Goal: Use online tool/utility: Utilize a website feature to perform a specific function

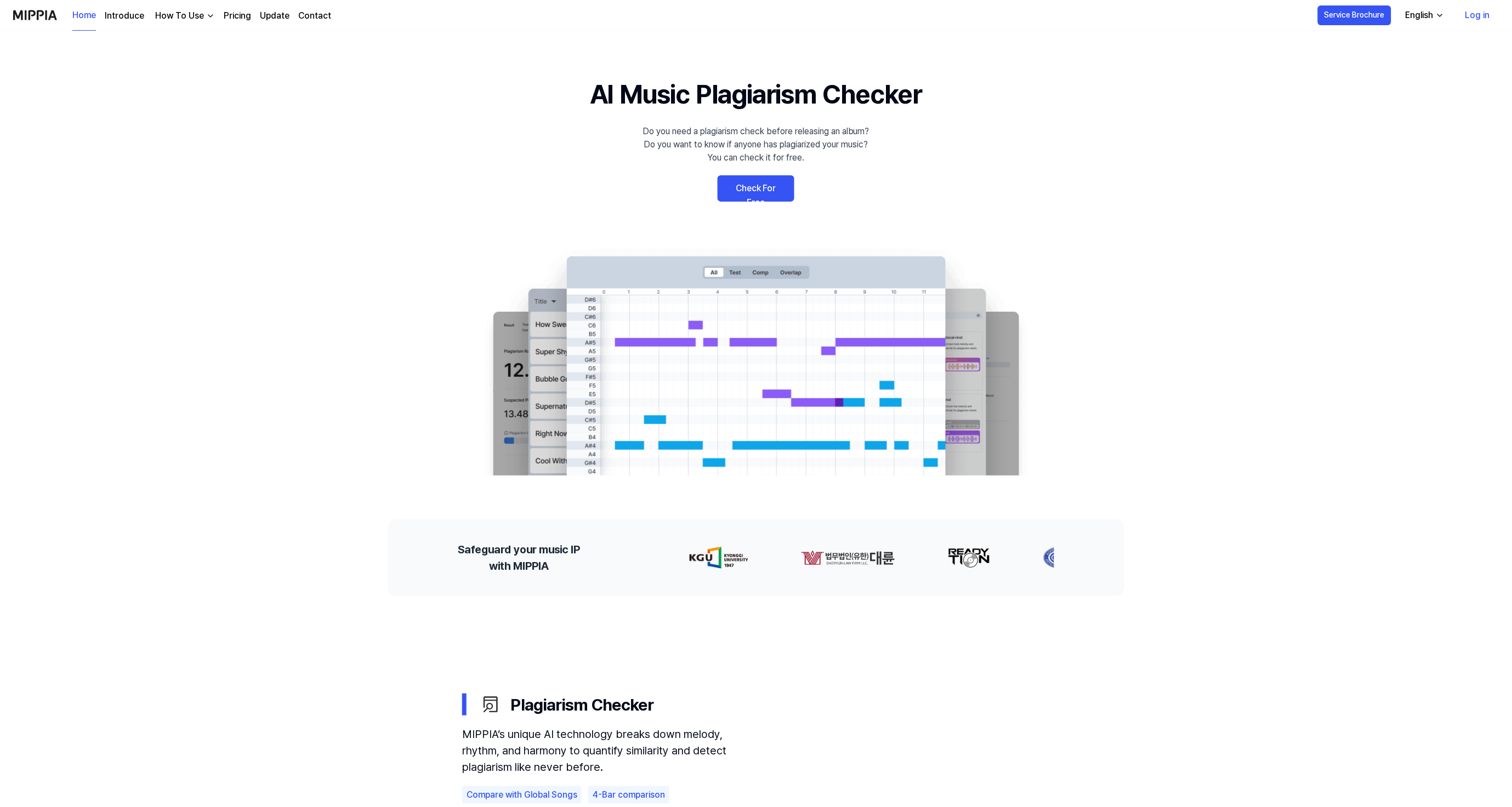
click at [774, 184] on link "Check For Free" at bounding box center [755, 188] width 77 height 26
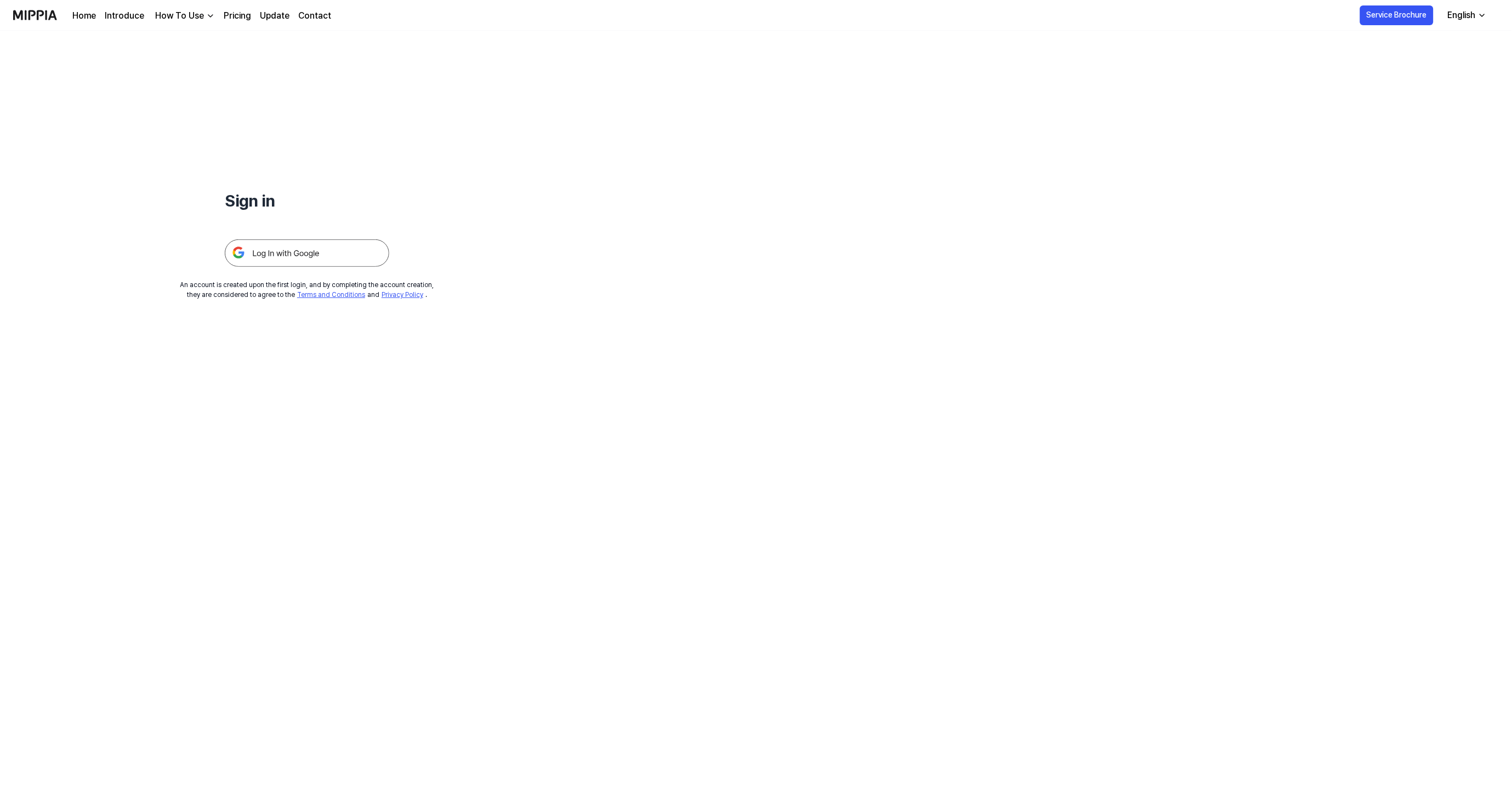
click at [268, 249] on img at bounding box center [307, 253] width 165 height 28
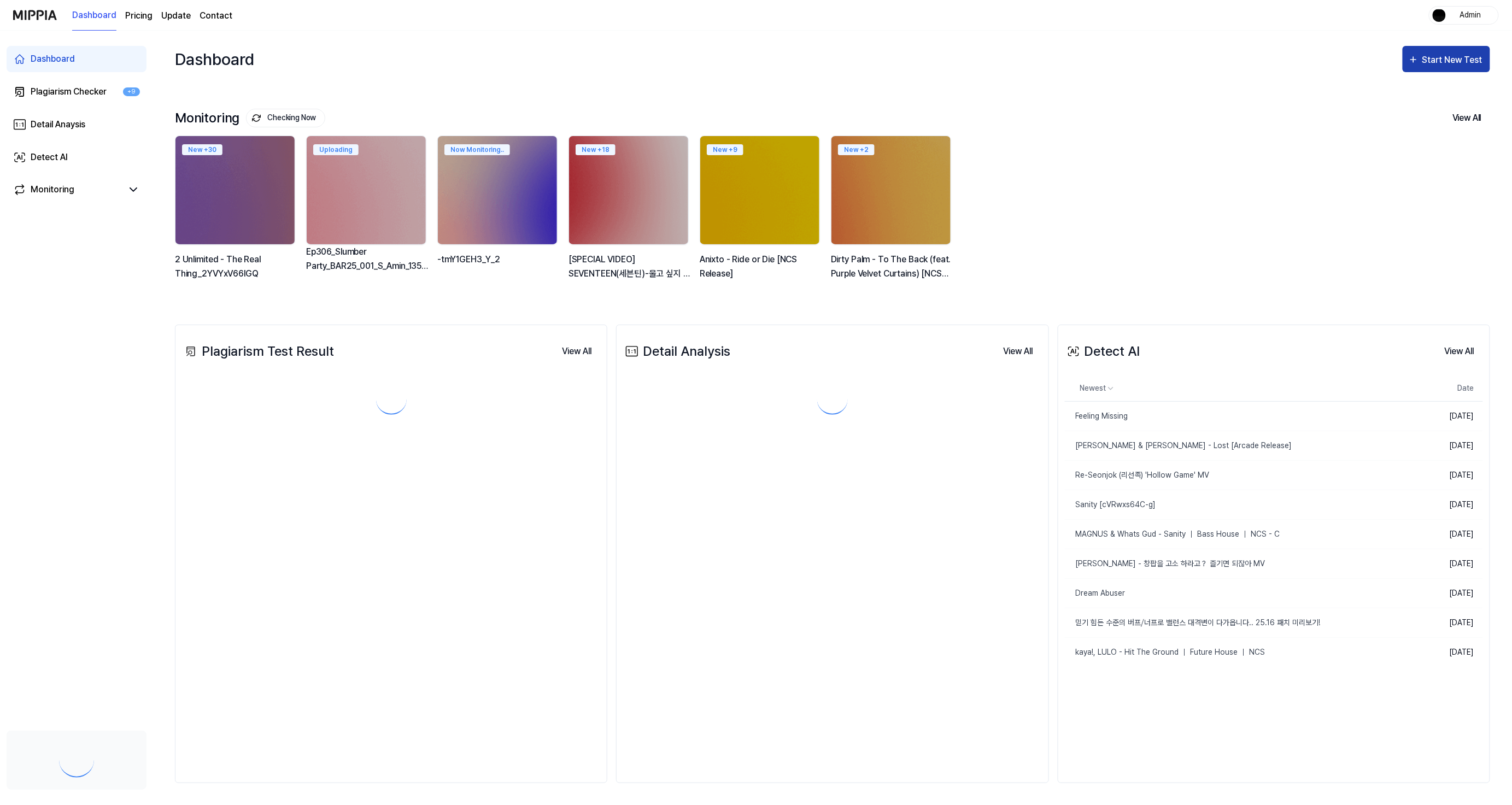
click at [1431, 64] on div "Start New Test" at bounding box center [1453, 60] width 62 height 14
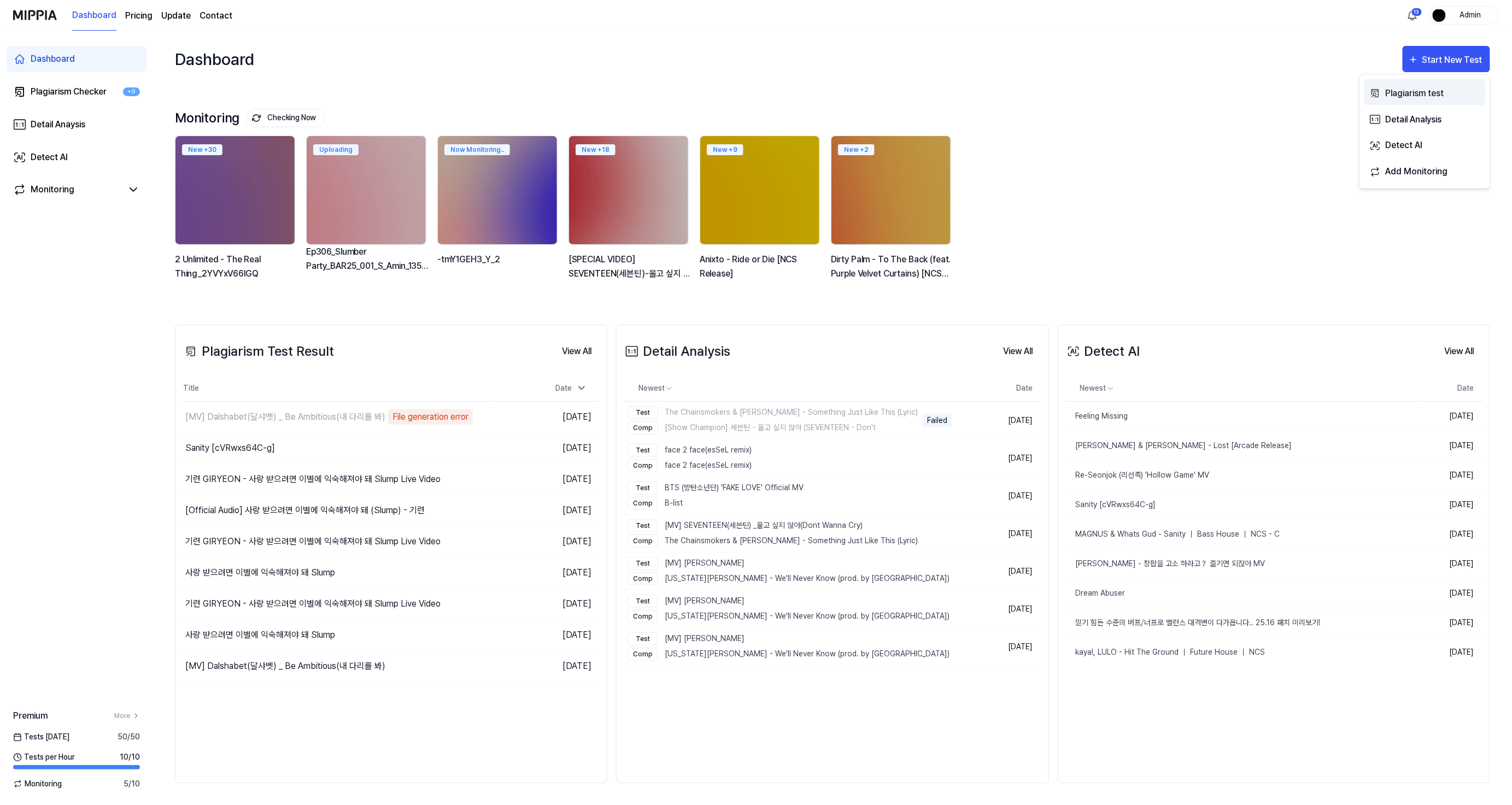
click at [1420, 90] on div "Plagiarism test" at bounding box center [1432, 93] width 95 height 14
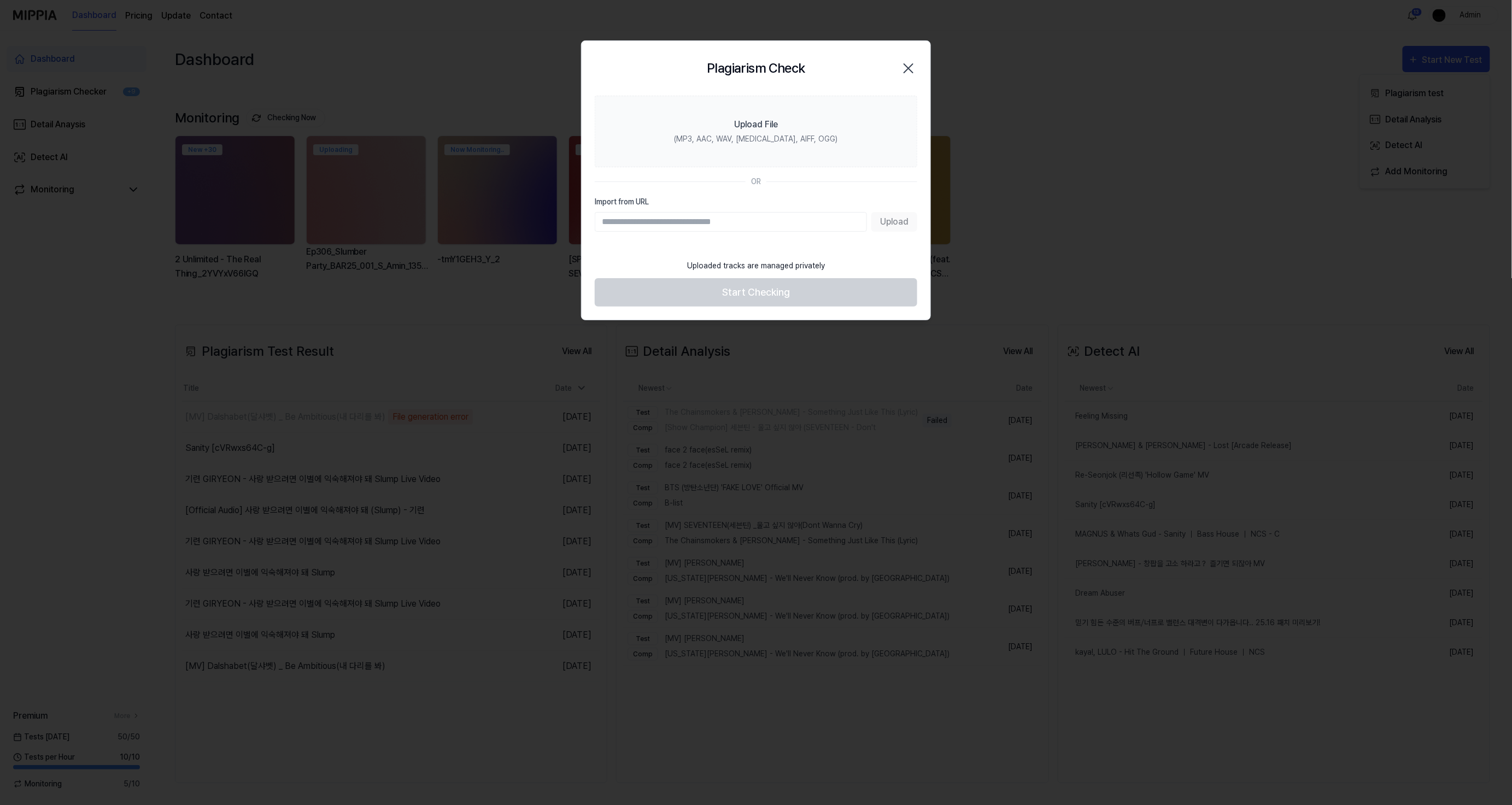
click at [1318, 65] on div at bounding box center [756, 402] width 1512 height 805
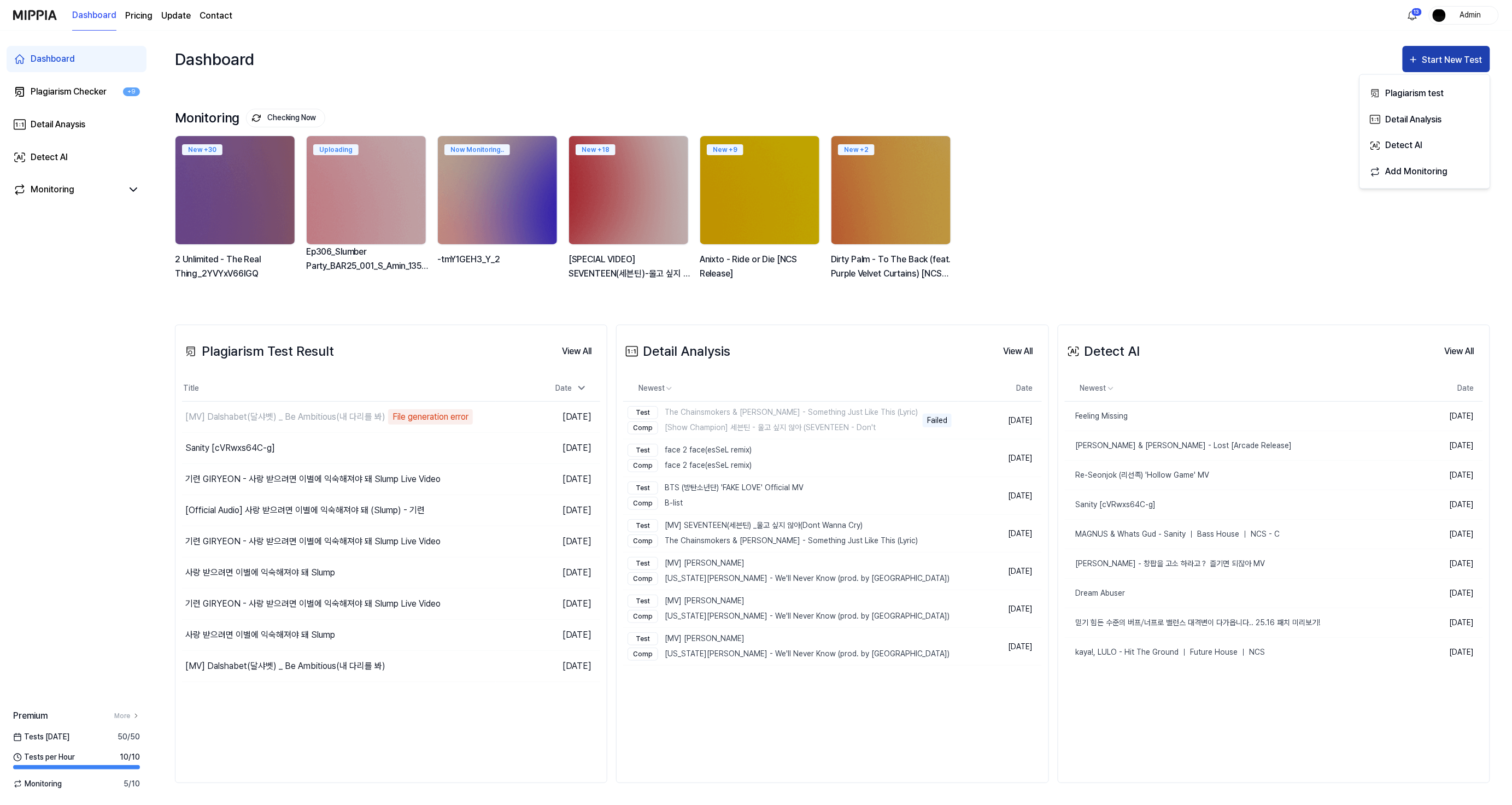
click at [1416, 65] on icon "button" at bounding box center [1413, 60] width 11 height 13
click at [1422, 61] on div "Start New Test" at bounding box center [1446, 60] width 76 height 14
click at [1406, 148] on div "Detect AI" at bounding box center [1432, 146] width 95 height 14
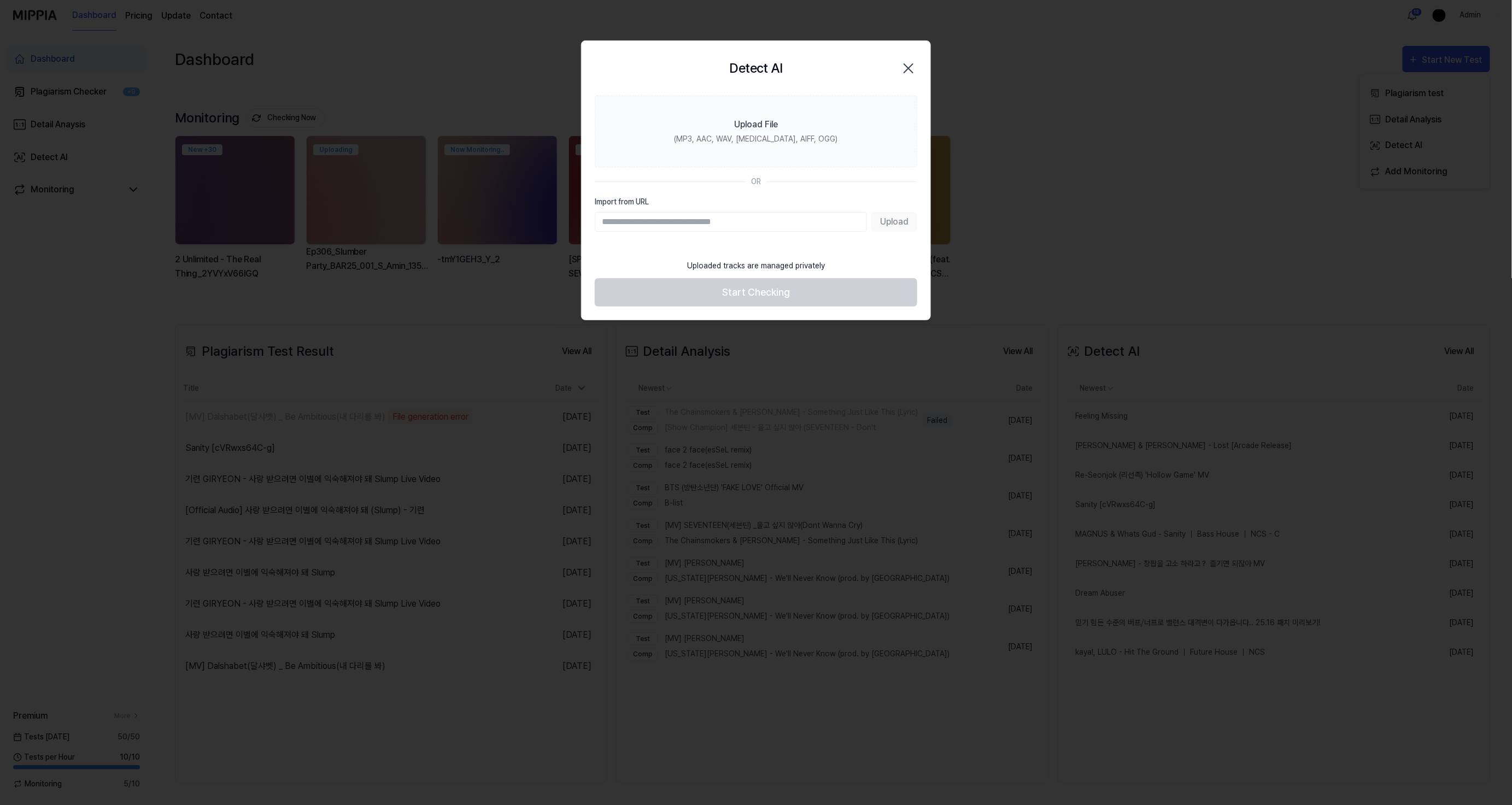
click at [786, 220] on input "Import from URL" at bounding box center [731, 222] width 272 height 20
paste input "**********"
type input "**********"
click at [906, 216] on button "Upload" at bounding box center [894, 222] width 46 height 20
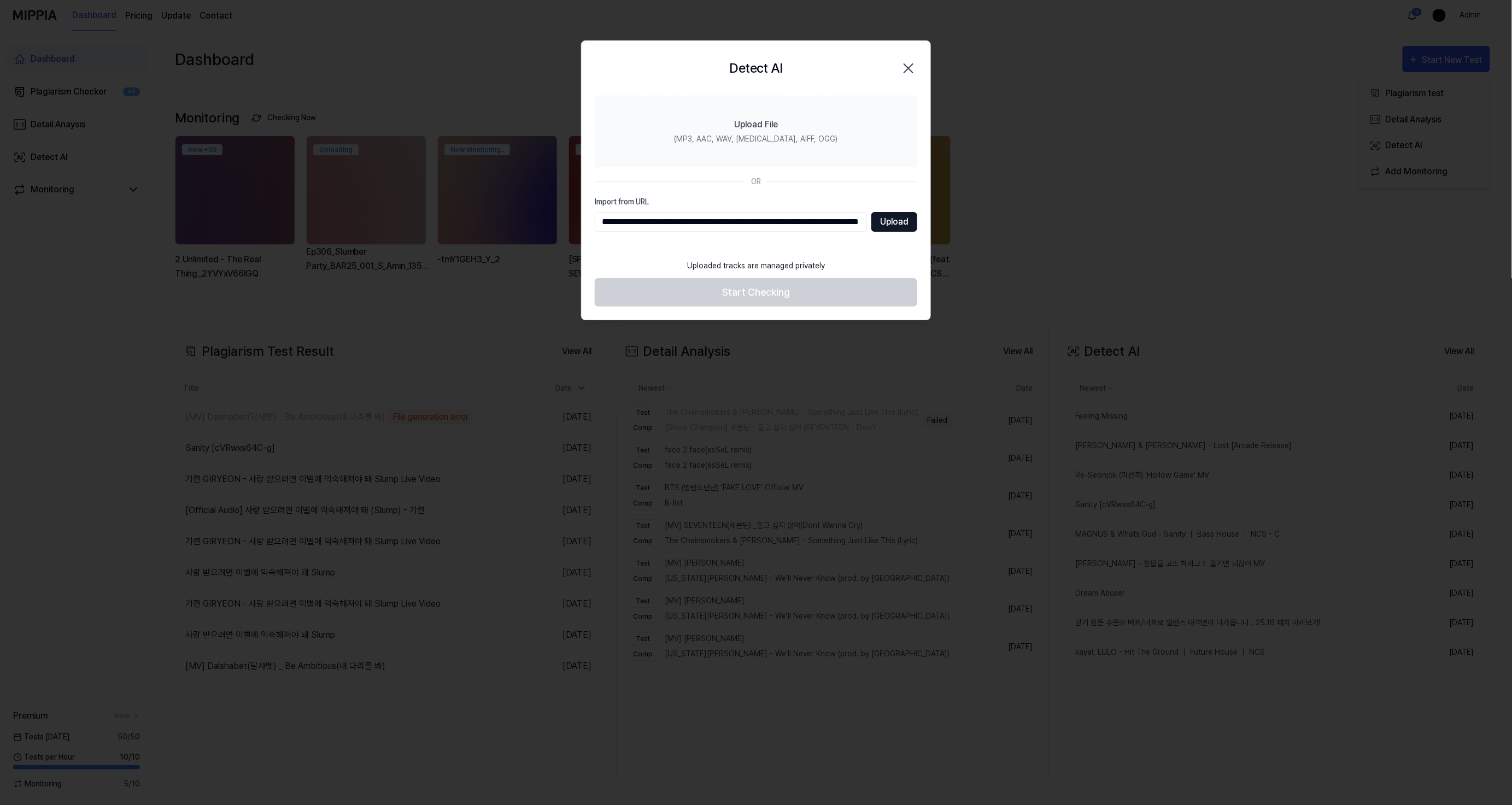
scroll to position [0, 0]
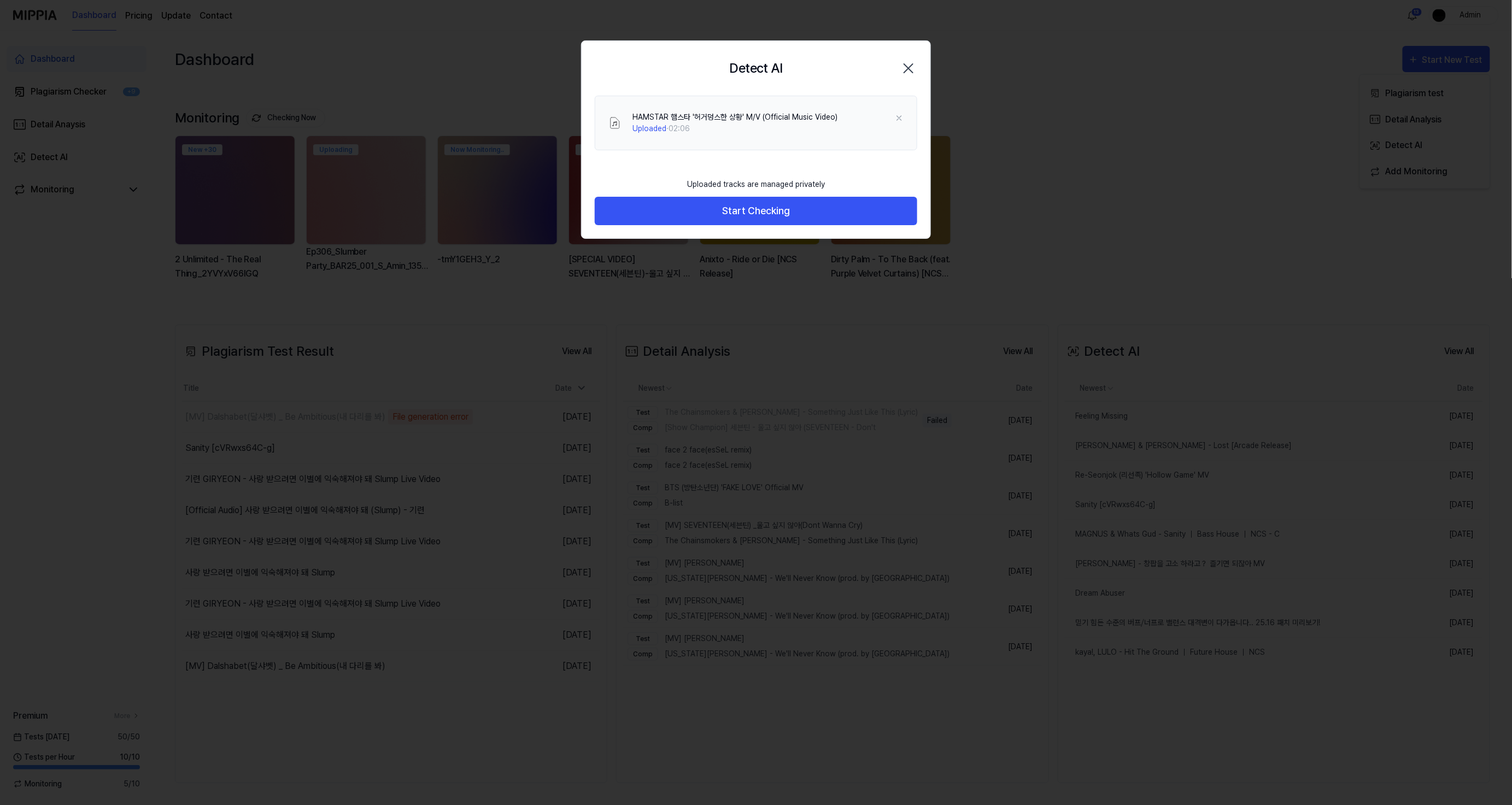
click at [892, 117] on div "HAMSTAR 햄스타 '허거덩스한 상황' M/V (Official Music Video) Uploaded · 02:06" at bounding box center [768, 123] width 271 height 23
click at [911, 67] on icon "button" at bounding box center [908, 68] width 17 height 17
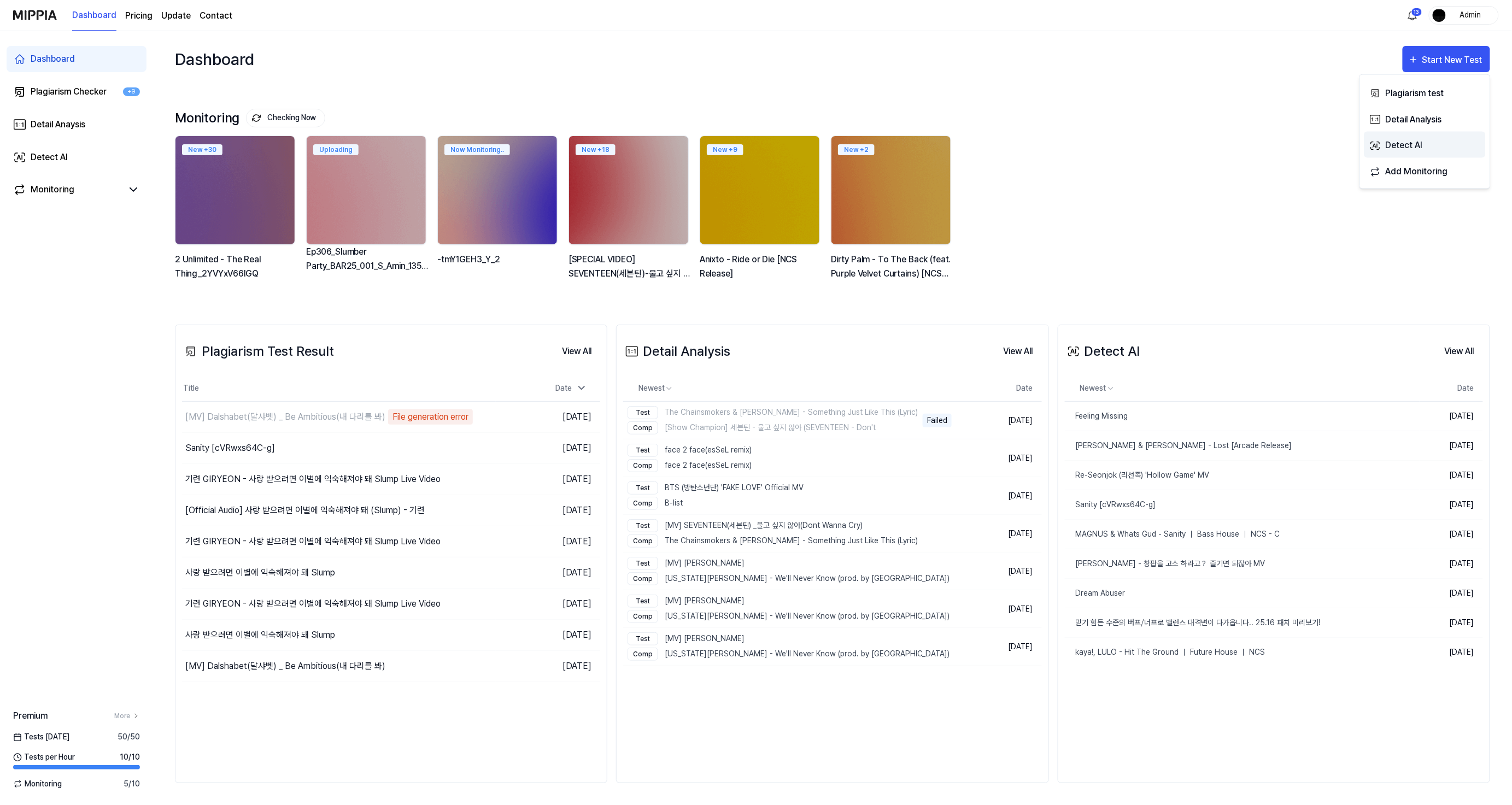
click at [1420, 150] on div "Detect AI" at bounding box center [1432, 146] width 95 height 14
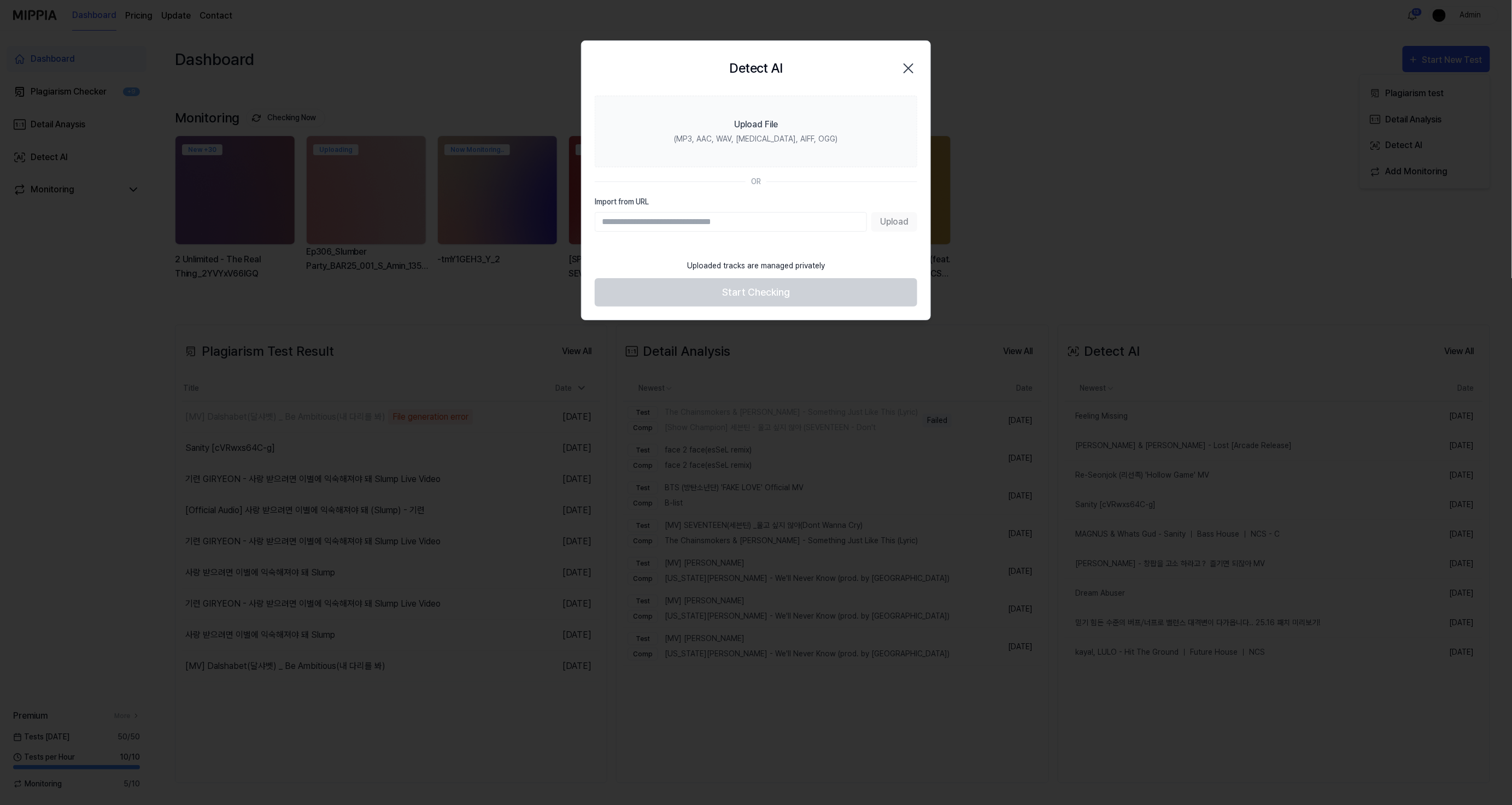
click at [767, 221] on input "Import from URL" at bounding box center [731, 222] width 272 height 20
type input "**********"
click at [894, 225] on button "Upload" at bounding box center [894, 222] width 46 height 20
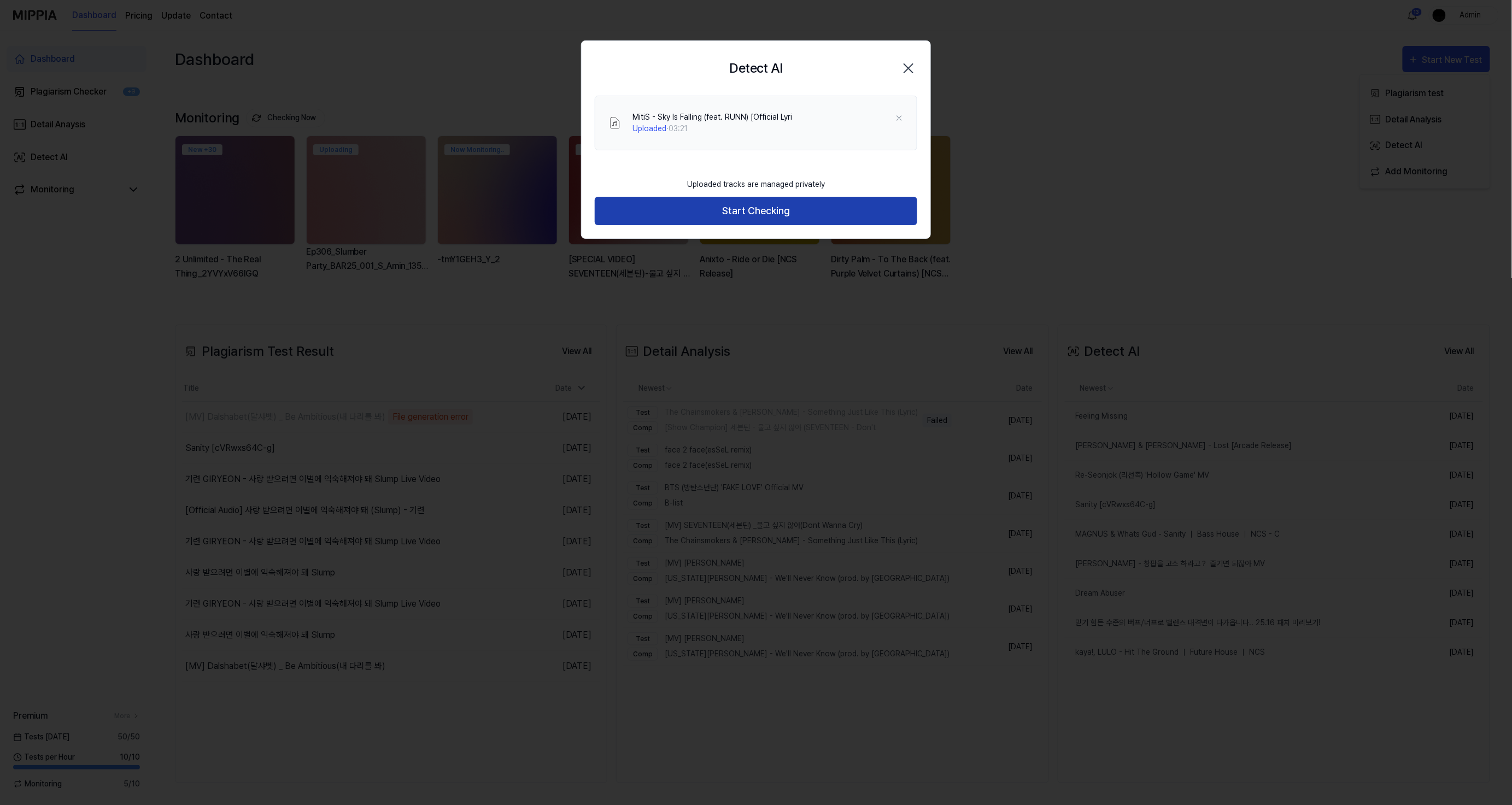
click at [871, 220] on button "Start Checking" at bounding box center [756, 211] width 323 height 29
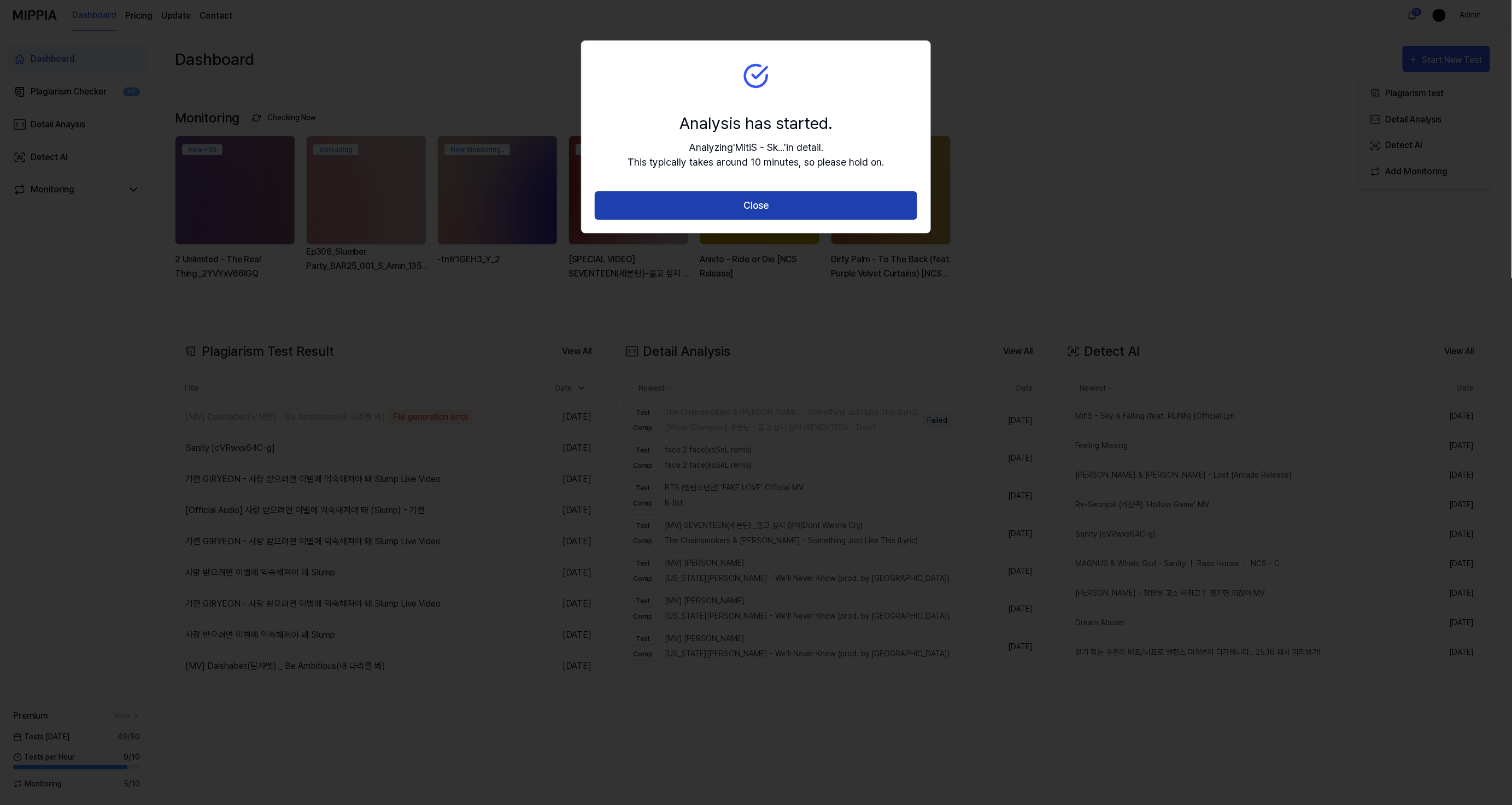
click at [844, 206] on button "Close" at bounding box center [756, 205] width 323 height 29
